Goal: Ask a question

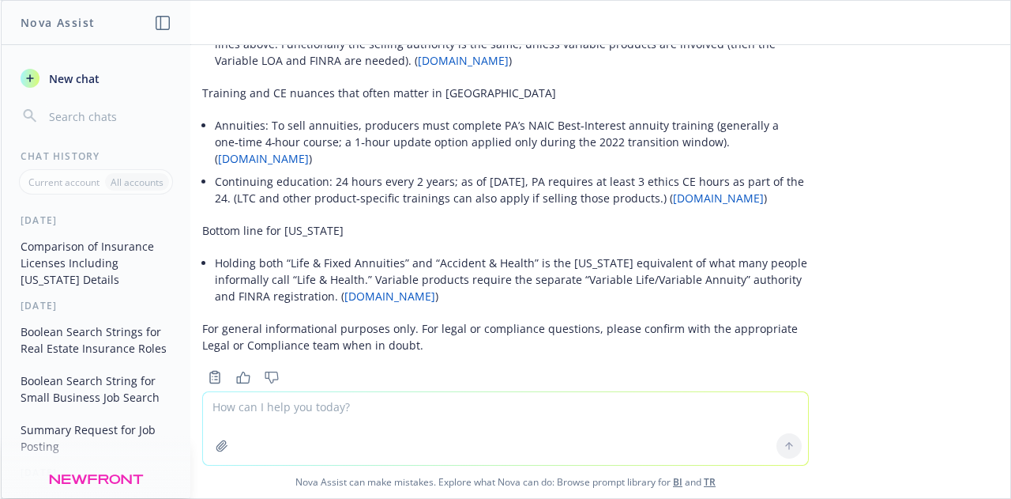
scroll to position [1393, 0]
click at [504, 421] on textarea at bounding box center [505, 428] width 605 height 73
type textarea "what is a carrier SPD"
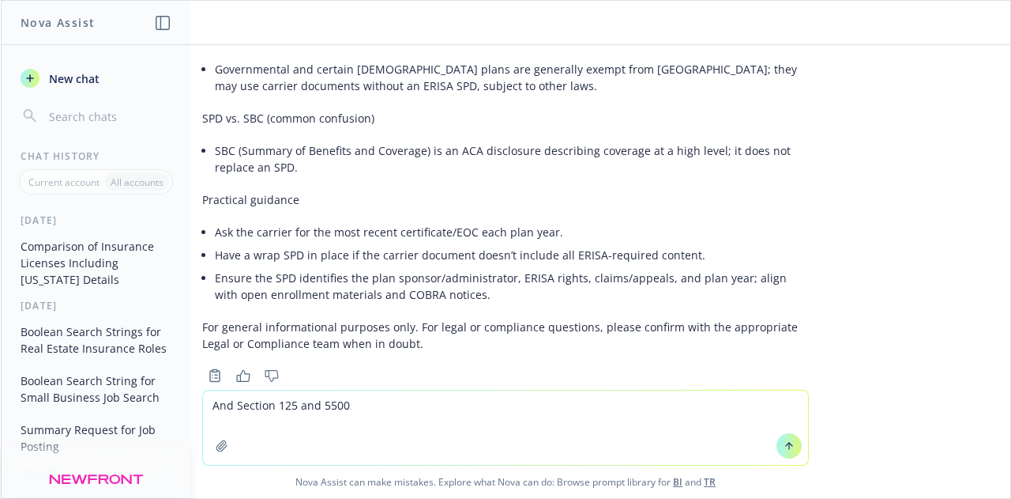
scroll to position [2270, 0]
type textarea "And Section 125 and 5500"
